Goal: Communication & Community: Participate in discussion

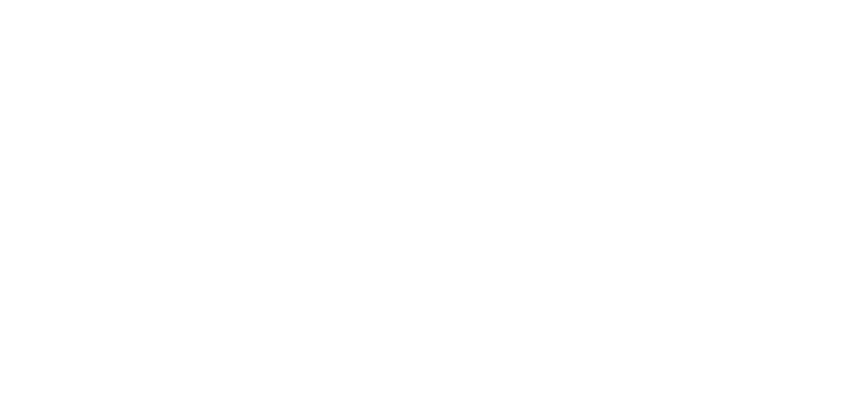
scroll to position [3273, 0]
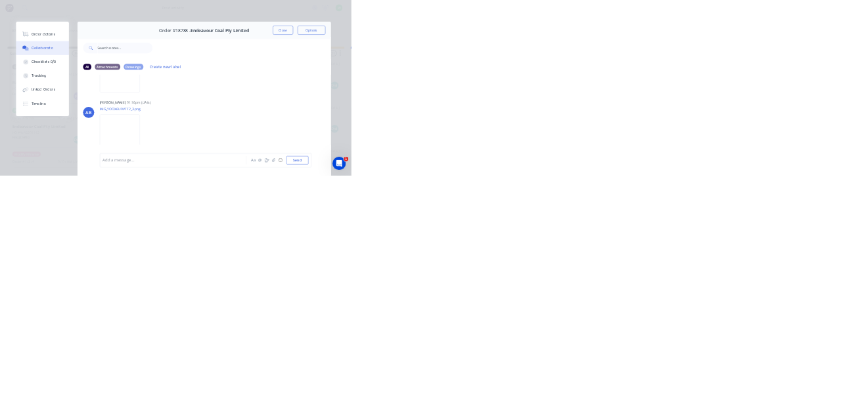
click at [703, 72] on button "Close" at bounding box center [679, 72] width 48 height 21
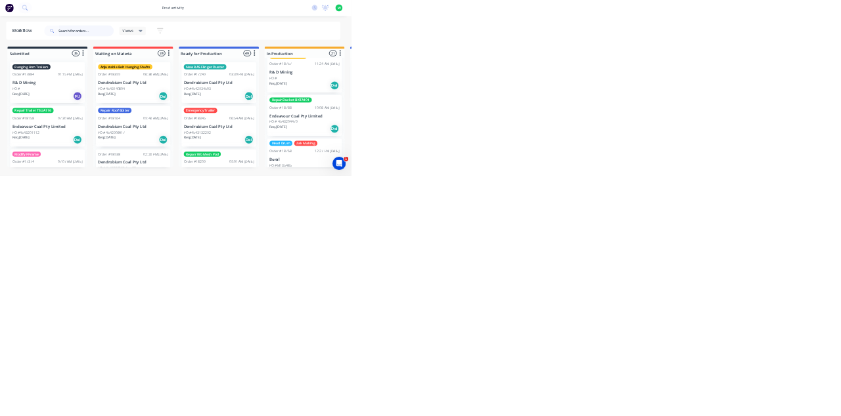
click at [162, 72] on input "text" at bounding box center [215, 74] width 130 height 26
type input "17294"
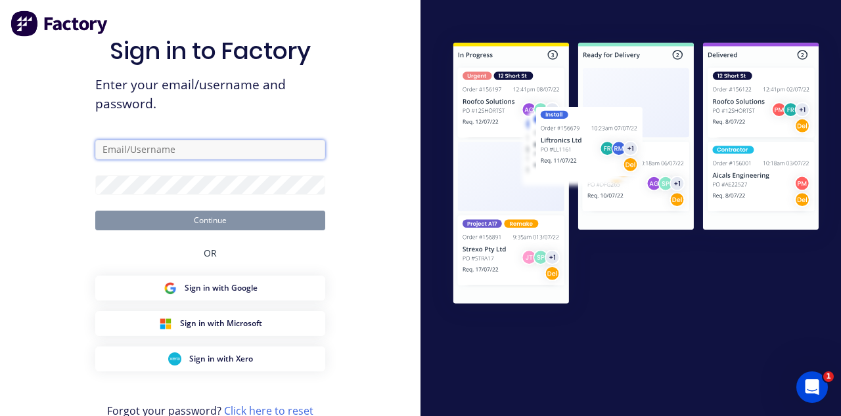
click at [125, 160] on input "text" at bounding box center [210, 150] width 230 height 20
type input "brettdean2023@gmail.com"
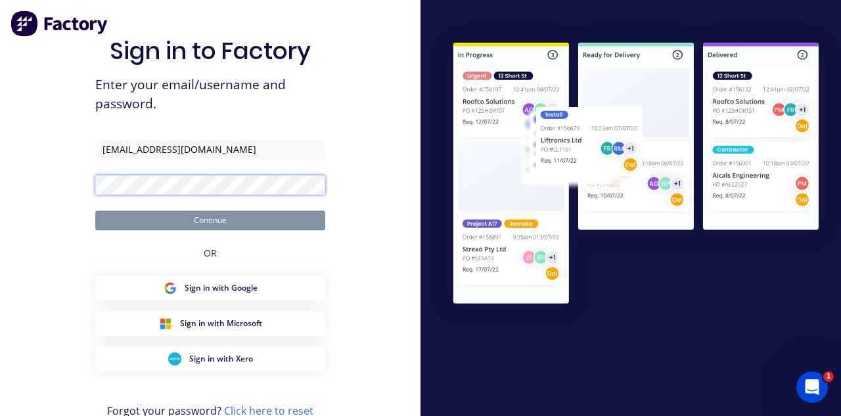
click at [95, 211] on button "Continue" at bounding box center [210, 221] width 230 height 20
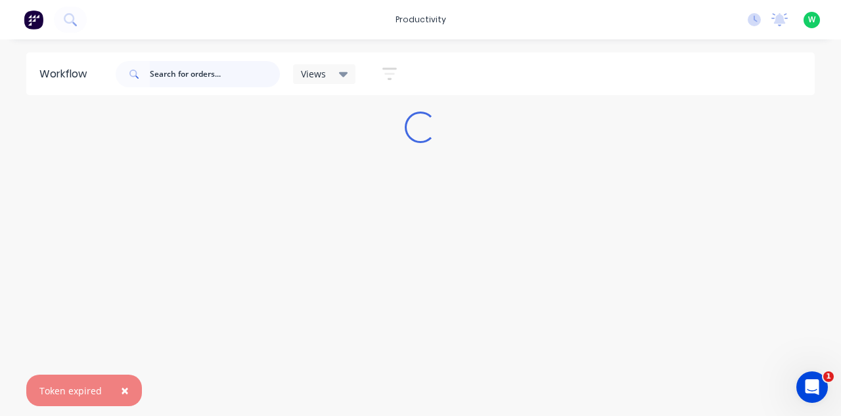
click at [159, 73] on input "text" at bounding box center [215, 74] width 130 height 26
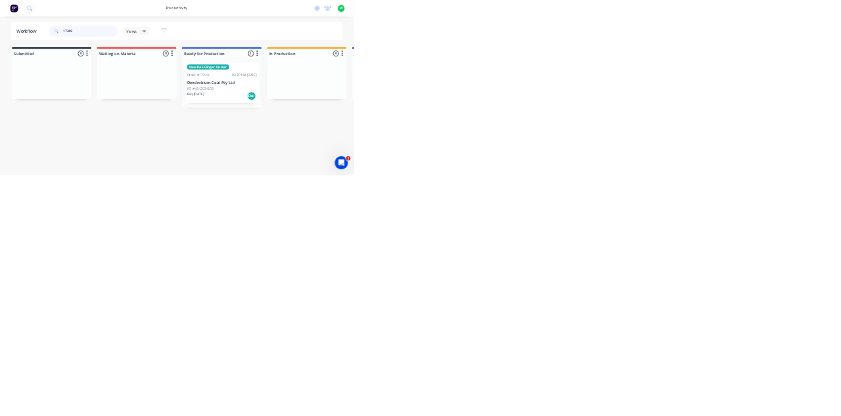
type input "17249"
click at [719, 192] on p "Dendrobium Coal Pty Ltd" at bounding box center [730, 197] width 166 height 11
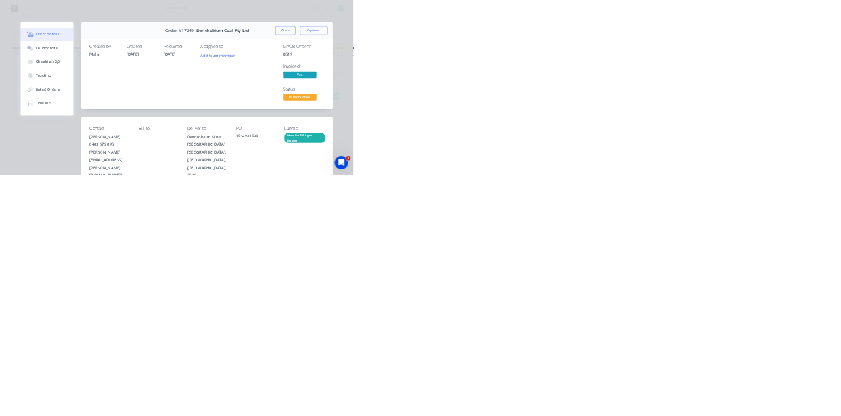
click at [137, 115] on div "Collaborate" at bounding box center [111, 115] width 52 height 12
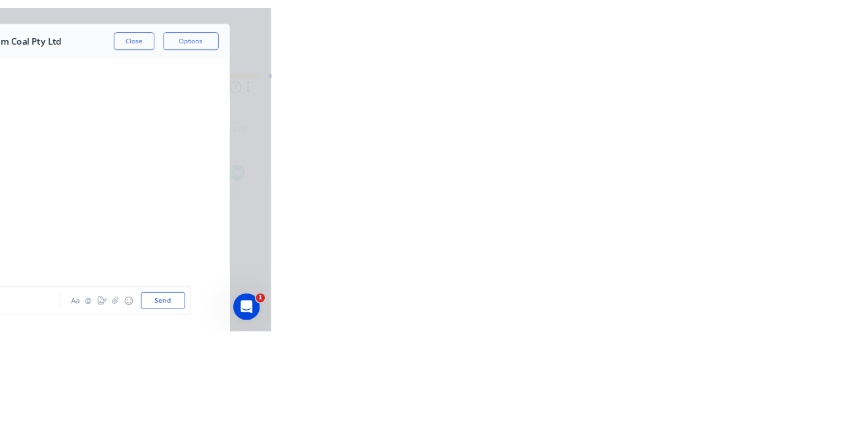
scroll to position [3971, 0]
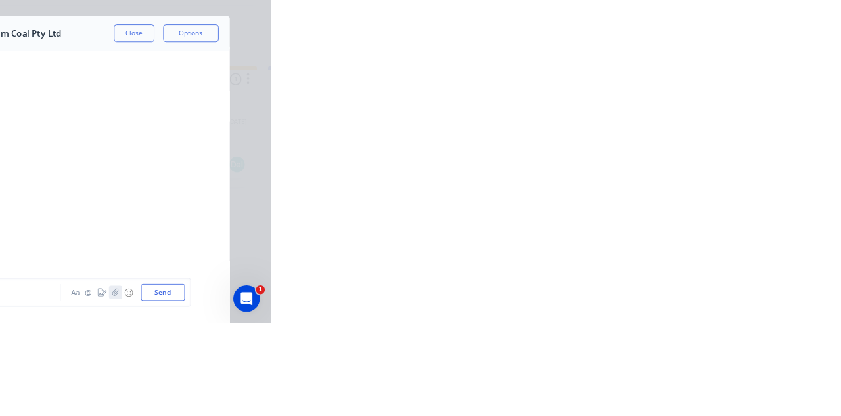
click at [660, 384] on icon "button" at bounding box center [656, 379] width 7 height 9
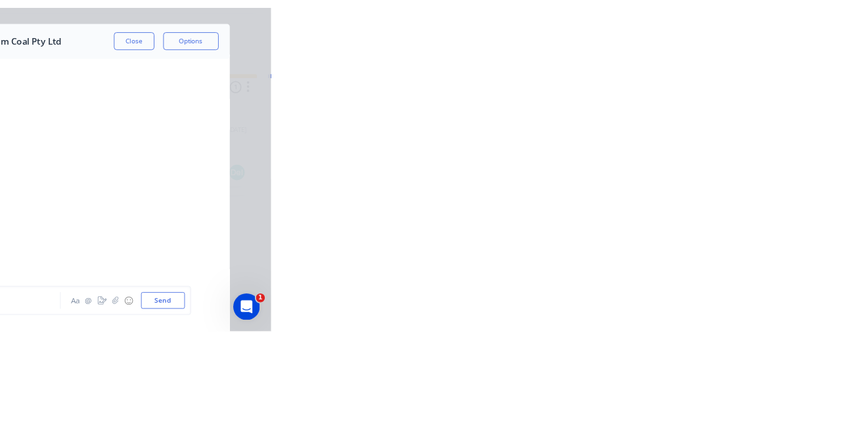
scroll to position [3955, 0]
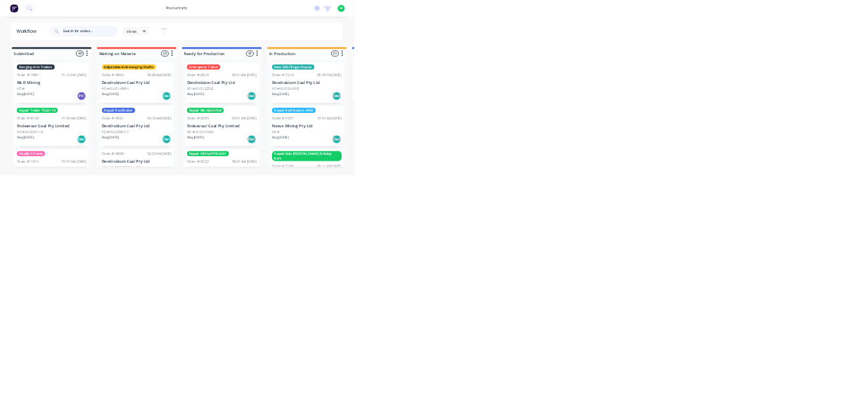
click at [204, 71] on input "text" at bounding box center [215, 74] width 130 height 26
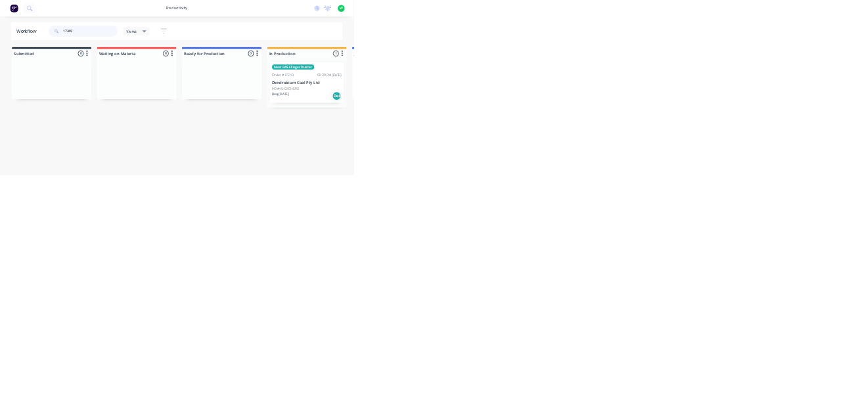
type input "17249"
click at [734, 206] on div "PO #4542934503" at bounding box center [730, 212] width 166 height 12
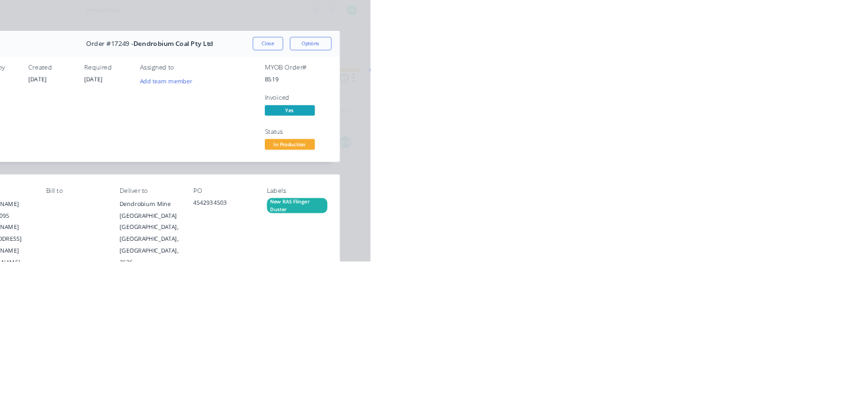
click at [137, 114] on div "Collaborate" at bounding box center [111, 115] width 52 height 12
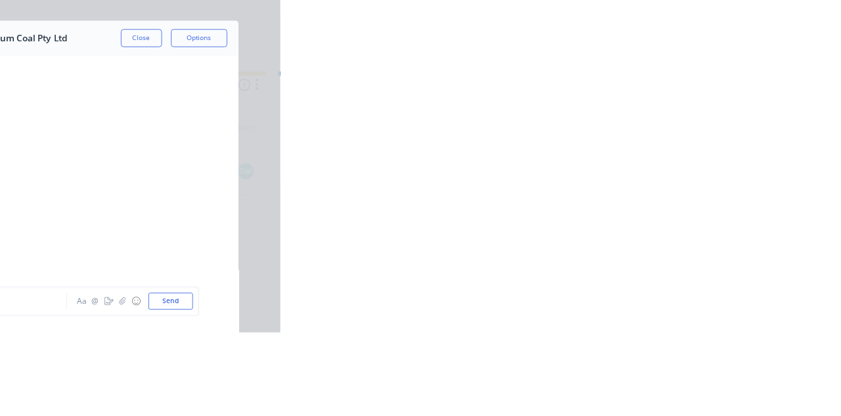
scroll to position [3950, 0]
click at [660, 384] on icon "button" at bounding box center [656, 379] width 8 height 9
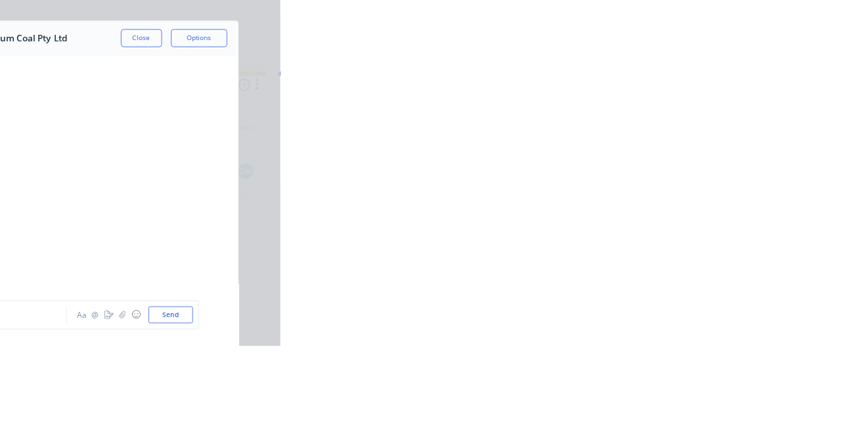
scroll to position [3955, 0]
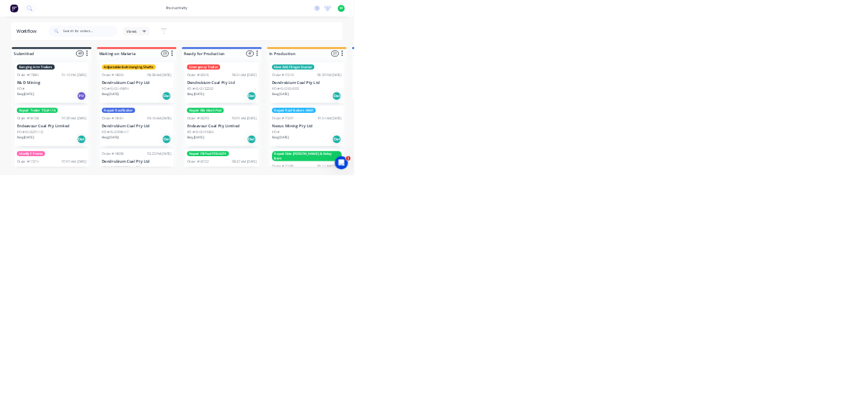
click at [720, 187] on div "New RAS Flinger Duster Order #17249 03:30 PM [DATE] Dendrobium Coal Pty Ltd PO …" at bounding box center [730, 196] width 176 height 97
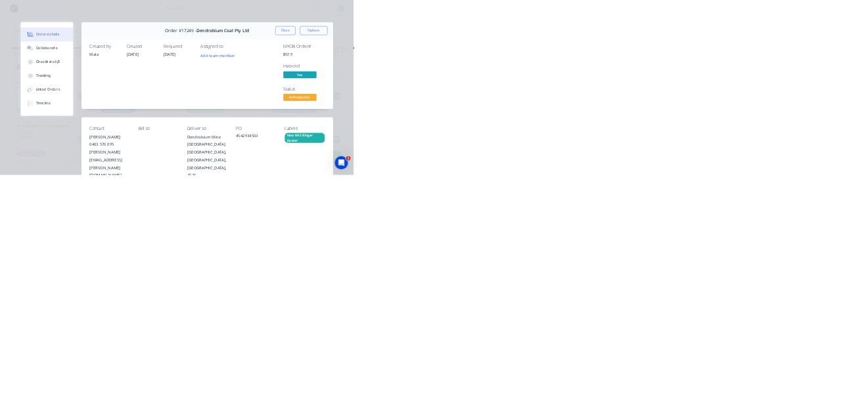
click at [174, 129] on button "Collaborate" at bounding box center [111, 115] width 125 height 33
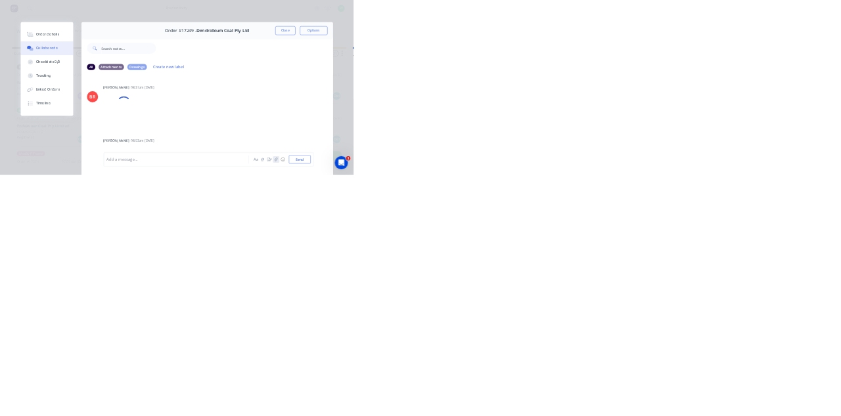
click at [665, 388] on button "button" at bounding box center [657, 380] width 16 height 16
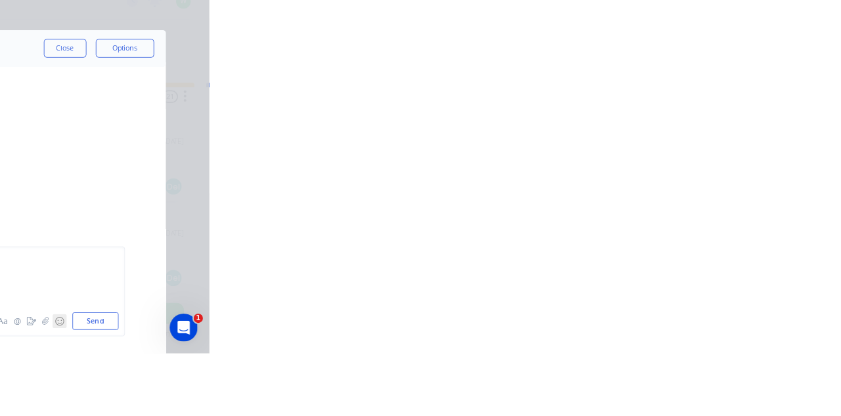
click at [680, 388] on button "☺" at bounding box center [673, 380] width 16 height 16
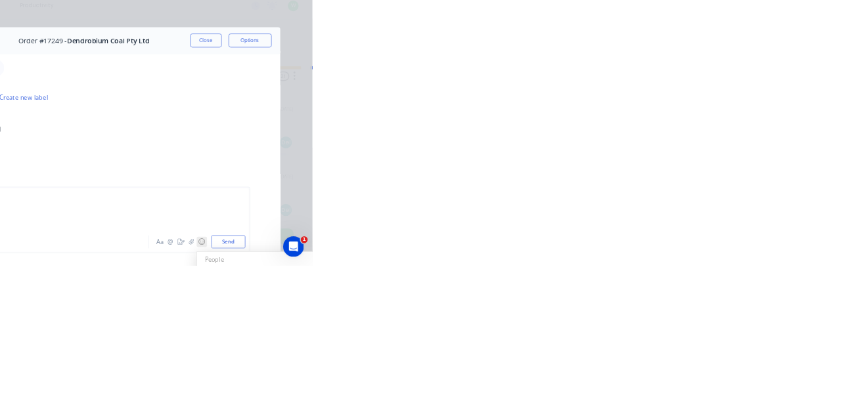
scroll to position [249, 0]
click at [739, 389] on button "Send" at bounding box center [713, 380] width 52 height 20
click at [680, 388] on button "☺" at bounding box center [673, 380] width 16 height 16
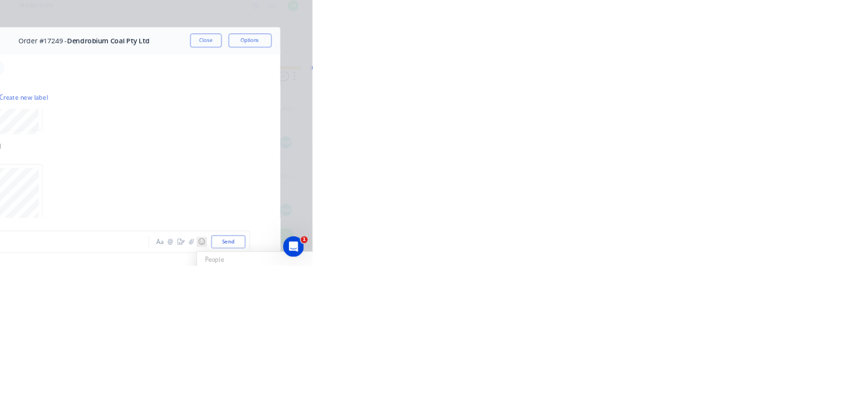
click at [591, 387] on div "🙂" at bounding box center [422, 380] width 337 height 14
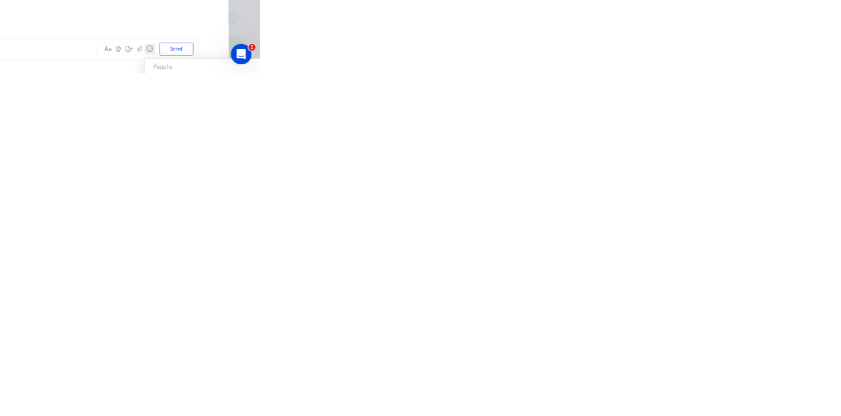
scroll to position [3971, 0]
click at [680, 388] on button "☺" at bounding box center [673, 380] width 16 height 16
click at [660, 384] on icon "button" at bounding box center [656, 379] width 8 height 9
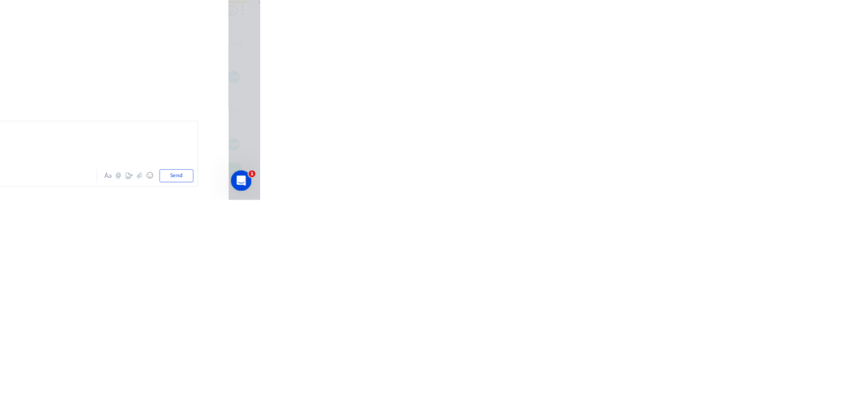
click at [739, 389] on button "Send" at bounding box center [713, 380] width 52 height 20
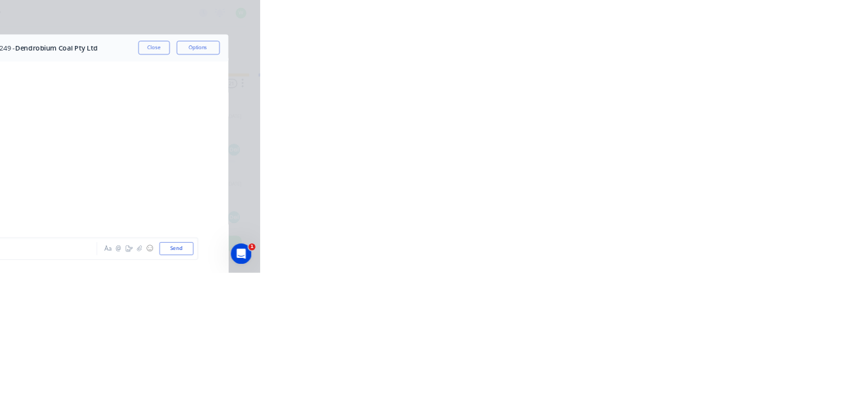
click at [703, 75] on button "Close" at bounding box center [679, 72] width 48 height 21
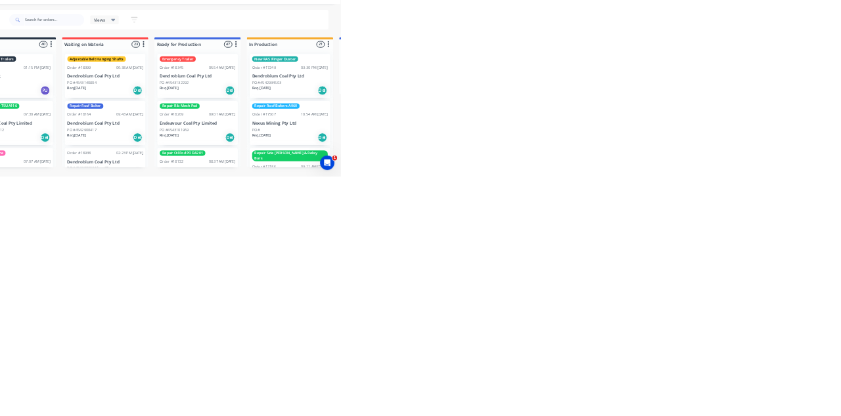
scroll to position [3, 0]
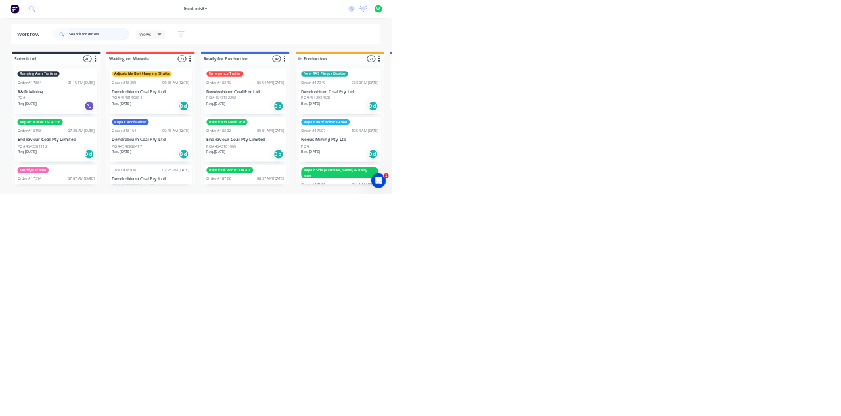
click at [236, 79] on input "text" at bounding box center [215, 74] width 130 height 26
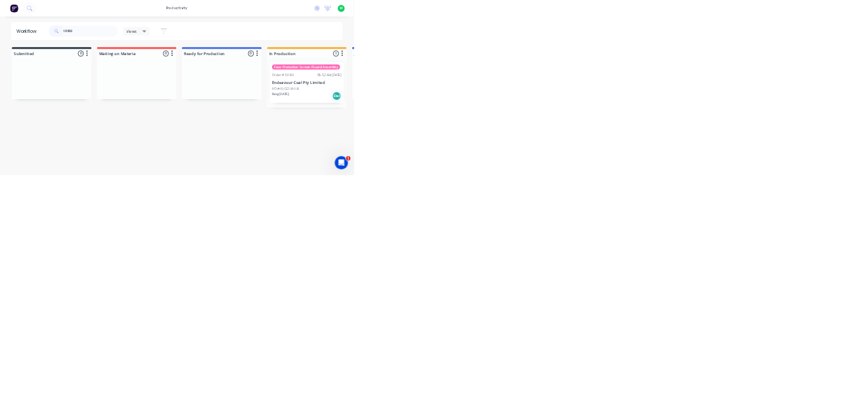
click at [737, 189] on div "Face Protection Screen/Guard Assembly Order #19189 06:52 AM [DATE] Endeavour Co…" at bounding box center [730, 196] width 176 height 97
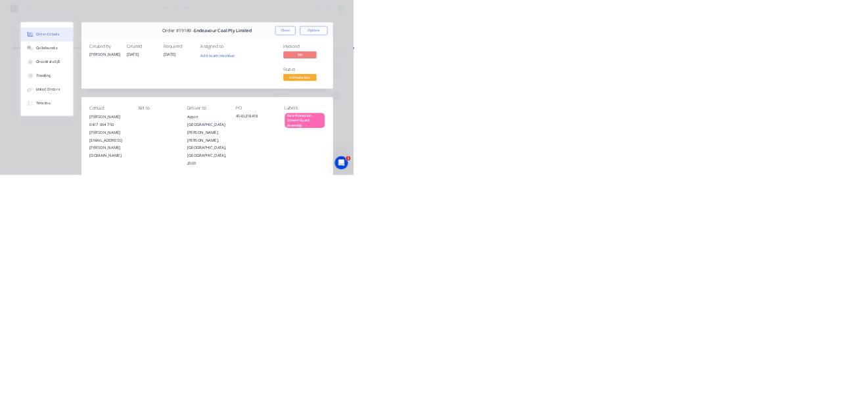
click at [137, 116] on div "Collaborate" at bounding box center [111, 115] width 52 height 12
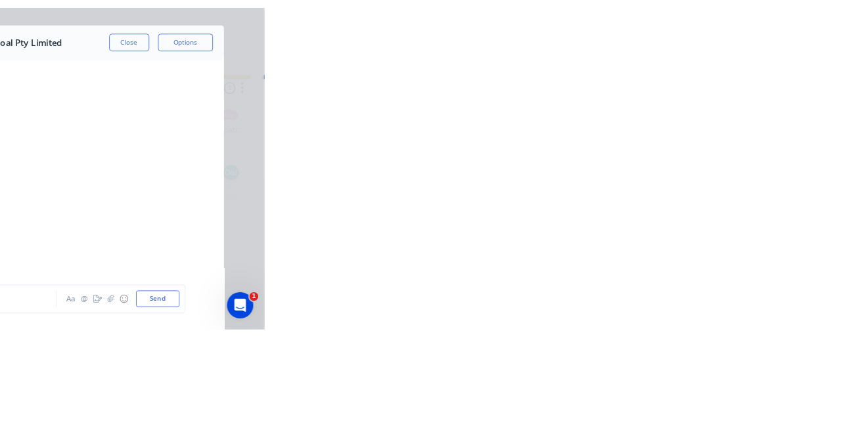
scroll to position [456, 0]
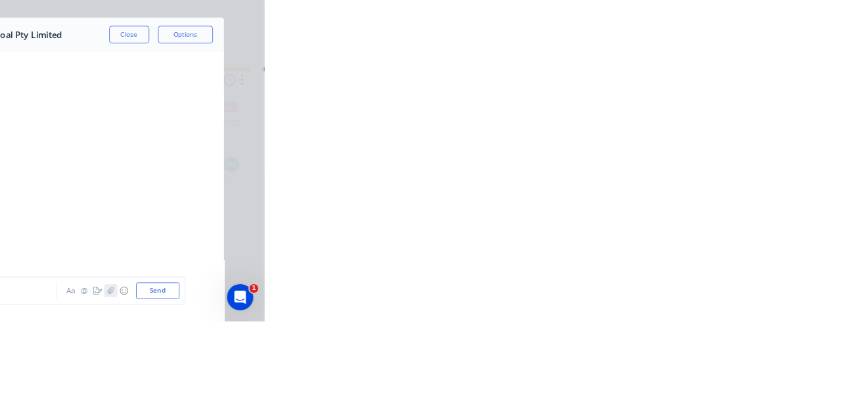
click at [660, 384] on icon "button" at bounding box center [656, 379] width 8 height 9
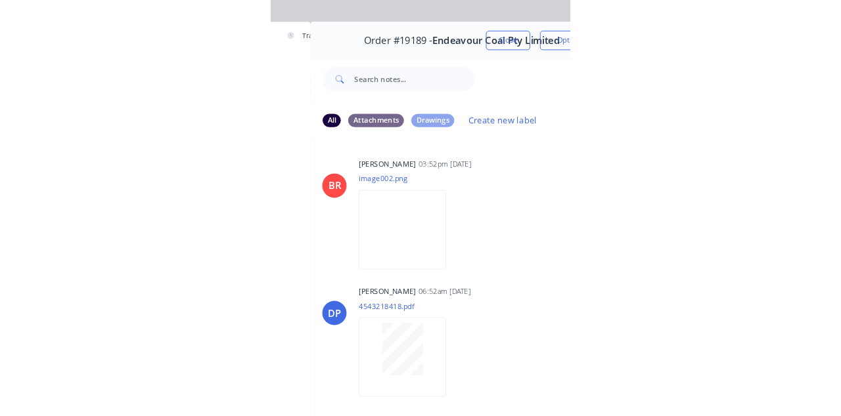
scroll to position [0, 0]
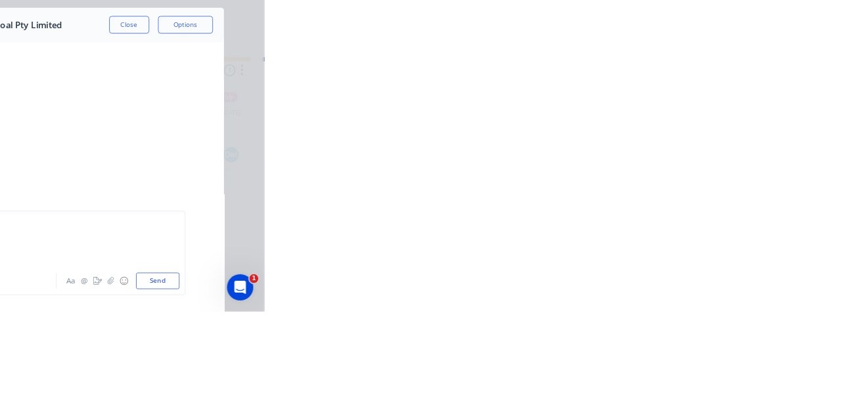
click at [739, 389] on button "Send" at bounding box center [713, 380] width 52 height 20
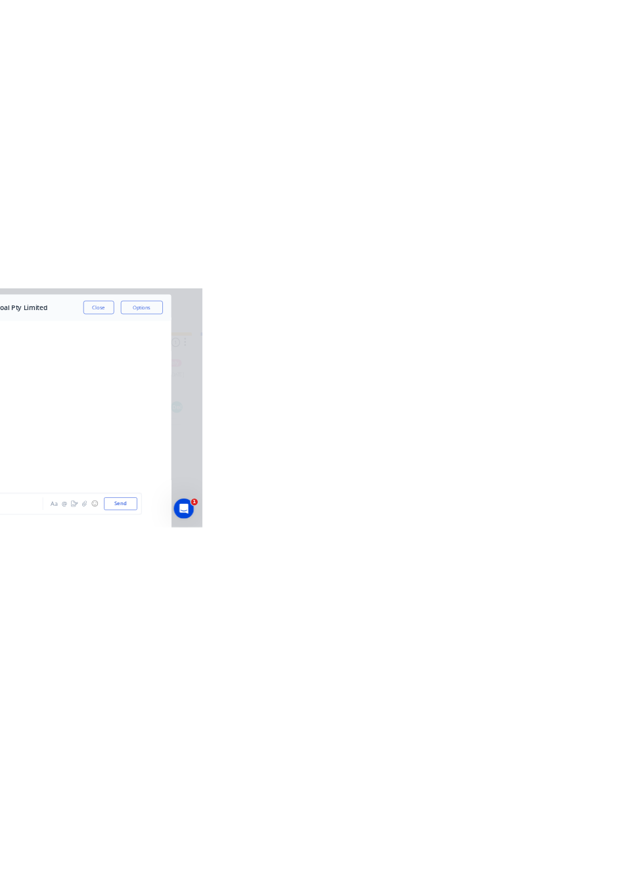
scroll to position [456, 0]
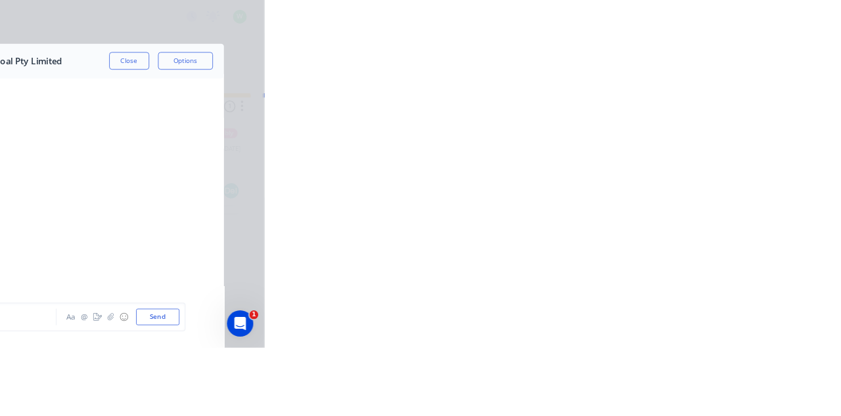
click at [703, 72] on button "Close" at bounding box center [679, 72] width 48 height 21
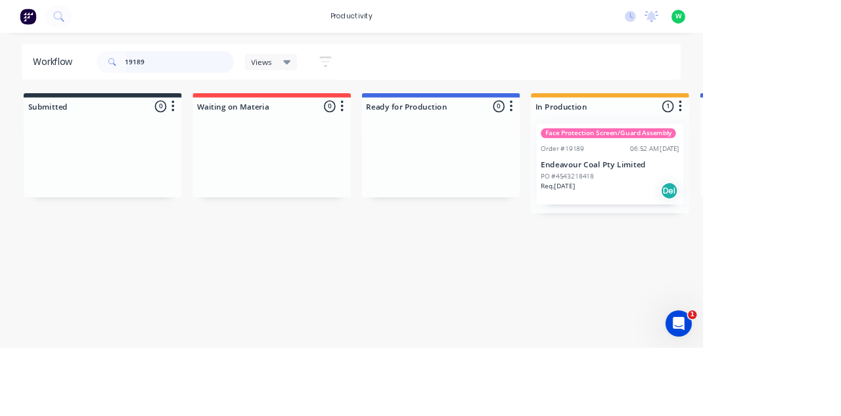
click at [208, 77] on input "19189" at bounding box center [215, 74] width 130 height 26
type input "1"
